Goal: Task Accomplishment & Management: Manage account settings

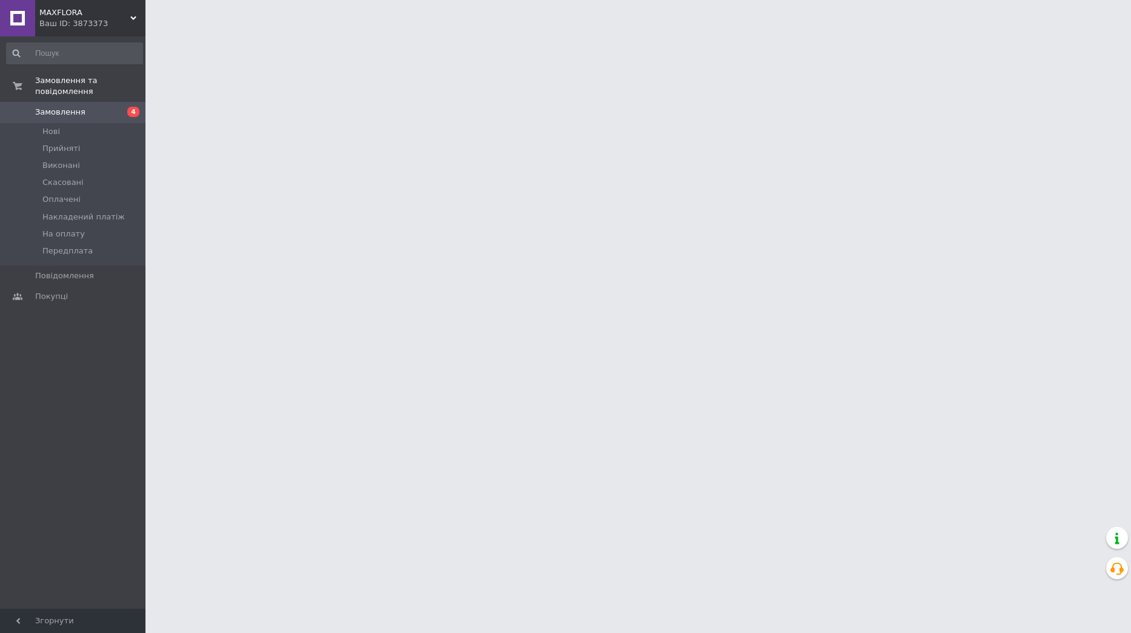
click at [72, 107] on span "Замовлення" at bounding box center [60, 112] width 50 height 11
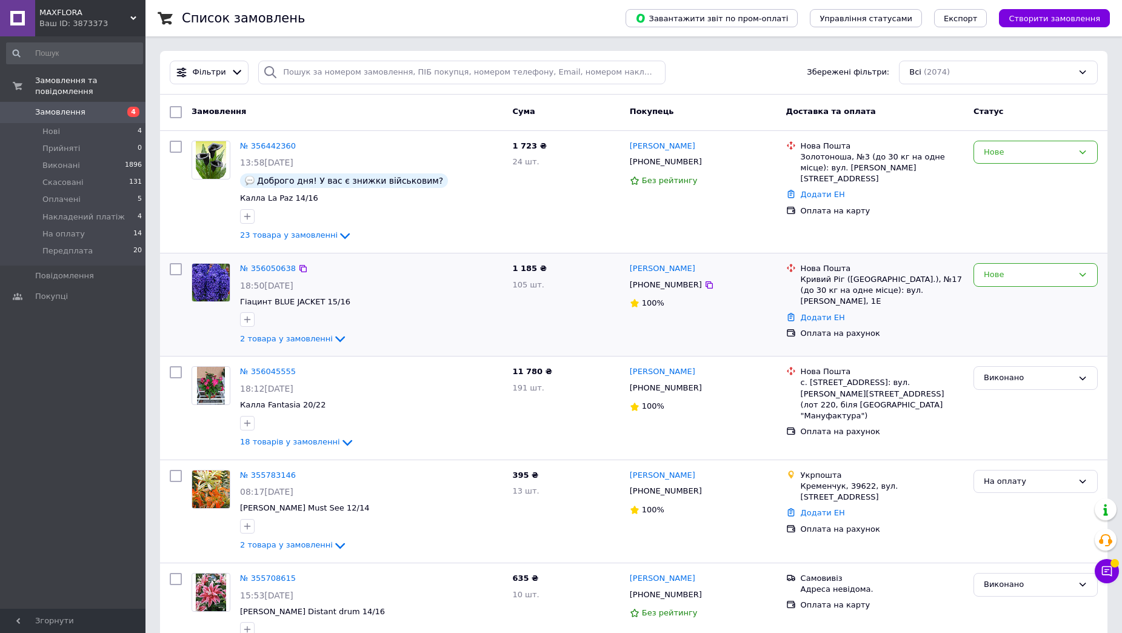
scroll to position [61, 0]
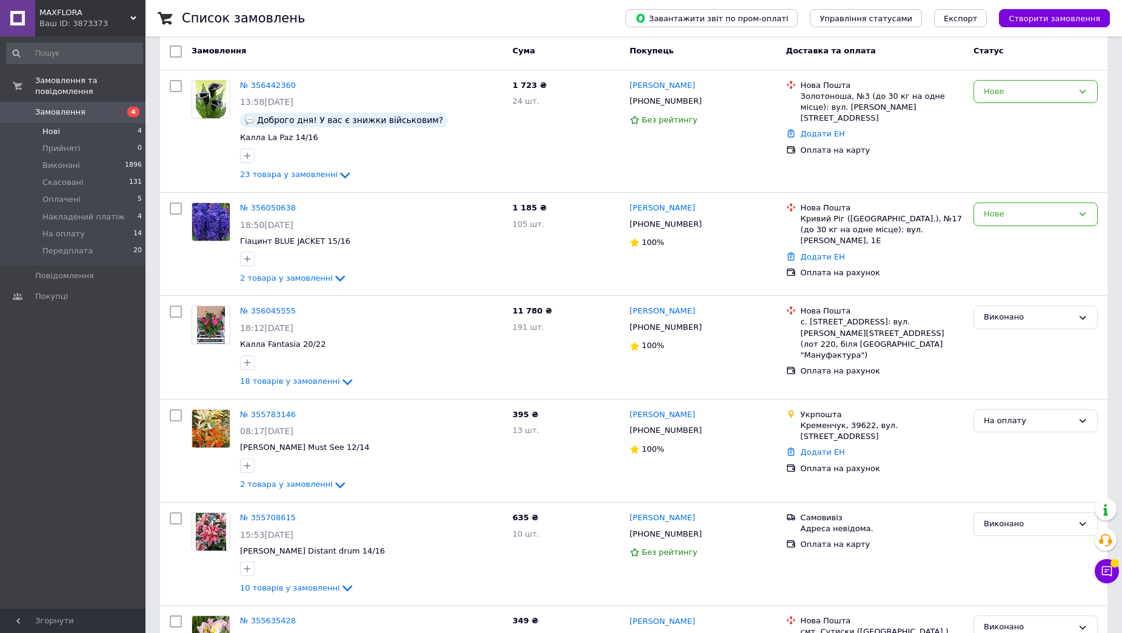
click at [87, 123] on li "Нові 4" at bounding box center [74, 131] width 149 height 17
